Goal: Task Accomplishment & Management: Use online tool/utility

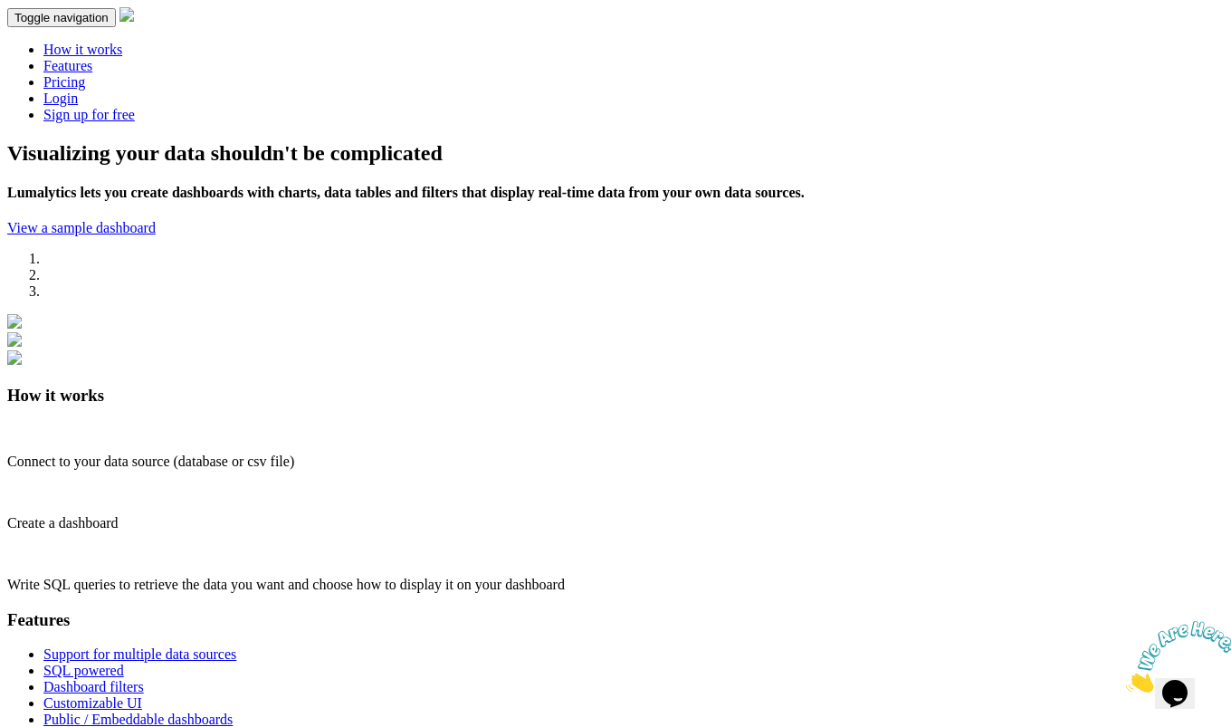
click at [78, 91] on link "Login" at bounding box center [60, 98] width 34 height 15
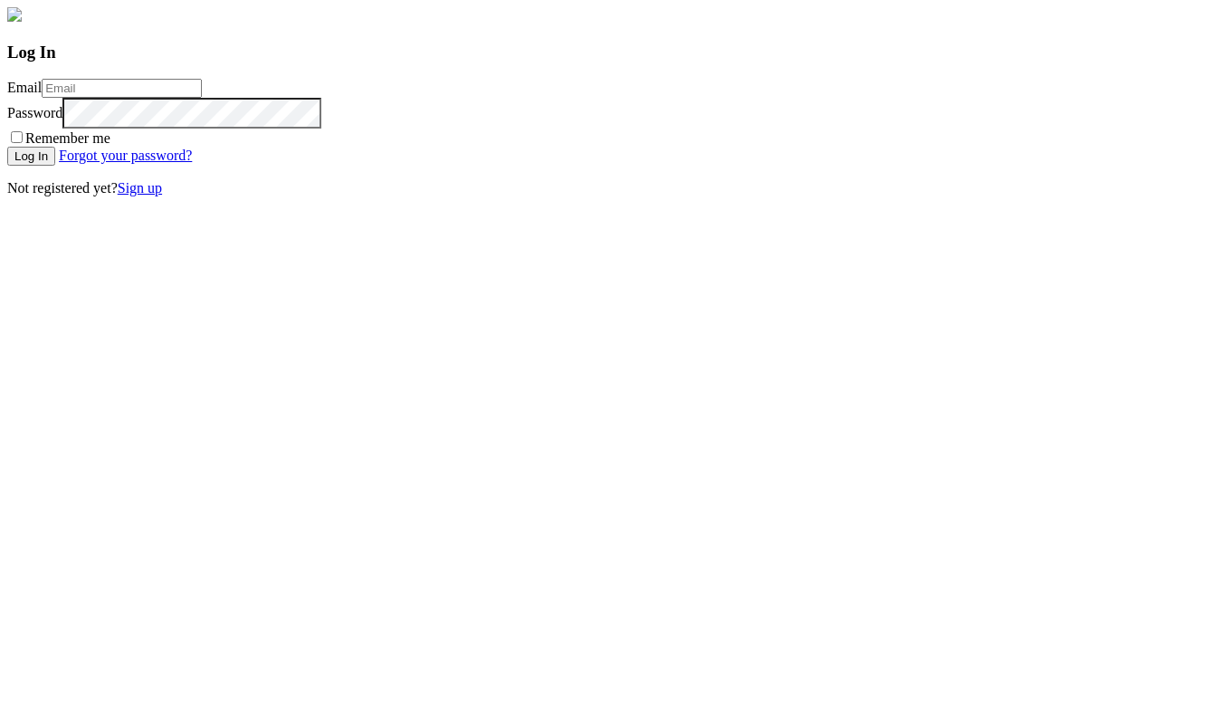
type input "[EMAIL_ADDRESS][DOMAIN_NAME]"
click at [55, 166] on input "Log In" at bounding box center [31, 156] width 48 height 19
